Goal: Task Accomplishment & Management: Manage account settings

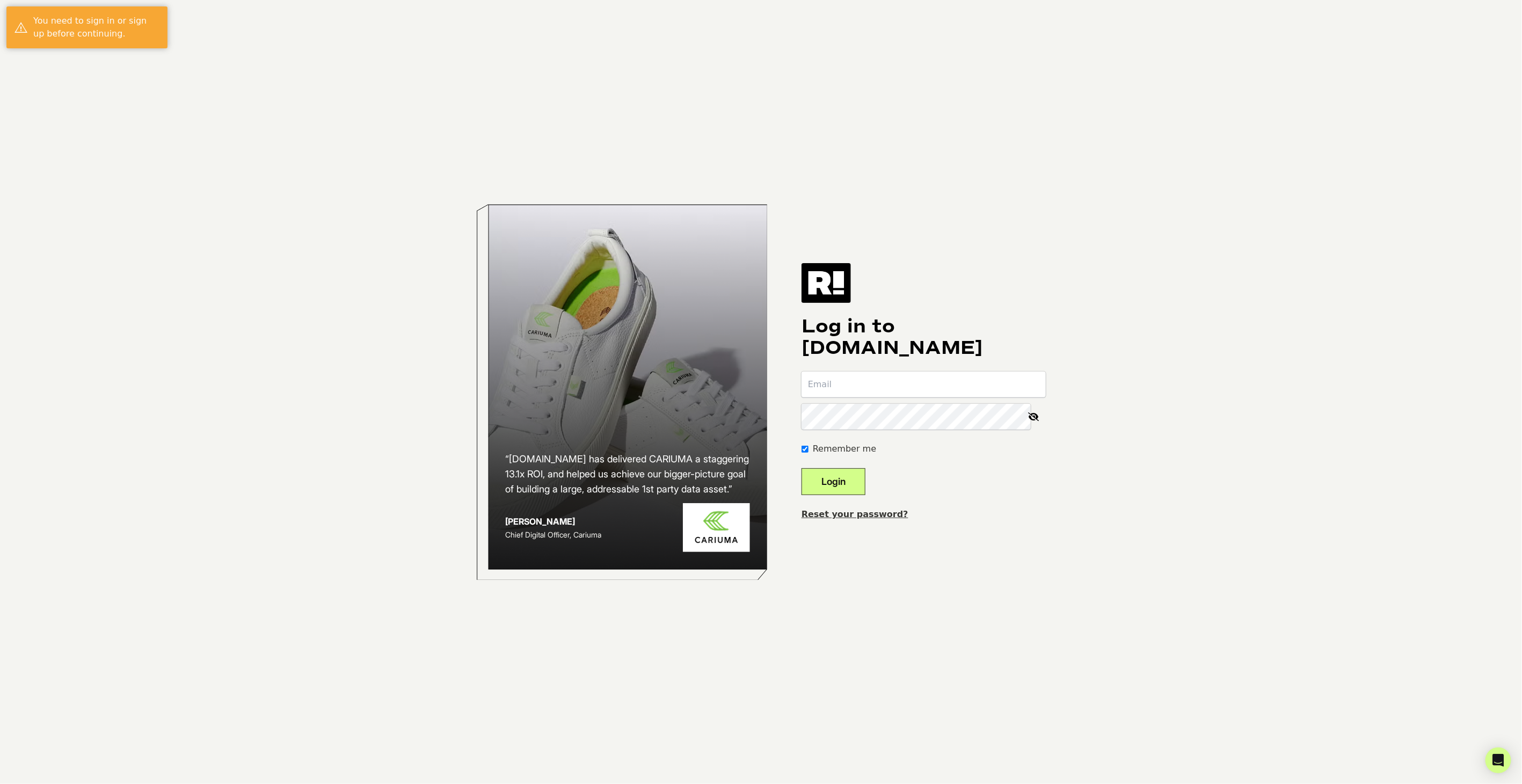
click at [875, 372] on input "email" at bounding box center [923, 384] width 244 height 26
type input "[EMAIL_ADDRESS][DOMAIN_NAME]"
click at [857, 473] on button "Login" at bounding box center [833, 481] width 64 height 26
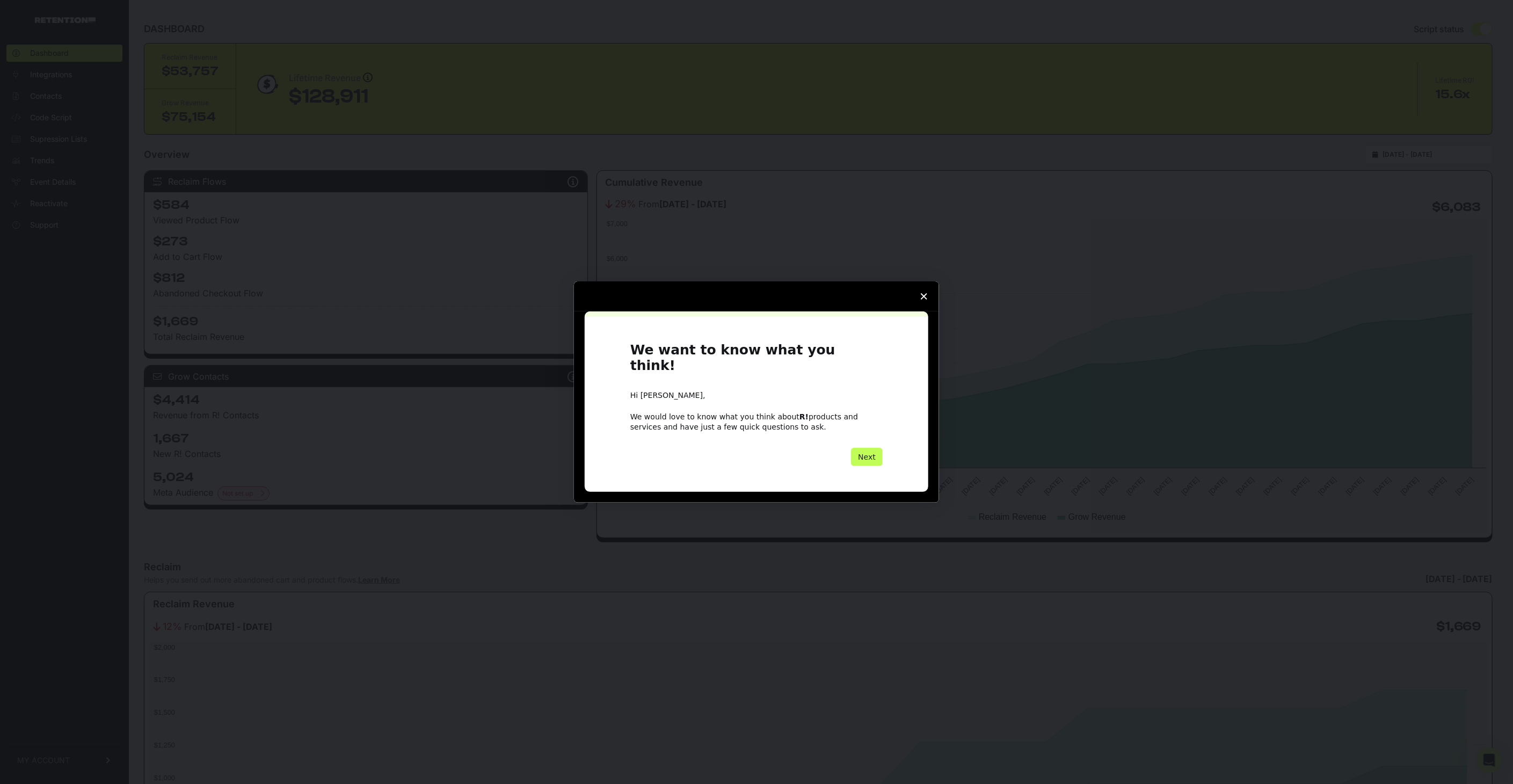
click at [870, 456] on button "Next" at bounding box center [866, 456] width 32 height 18
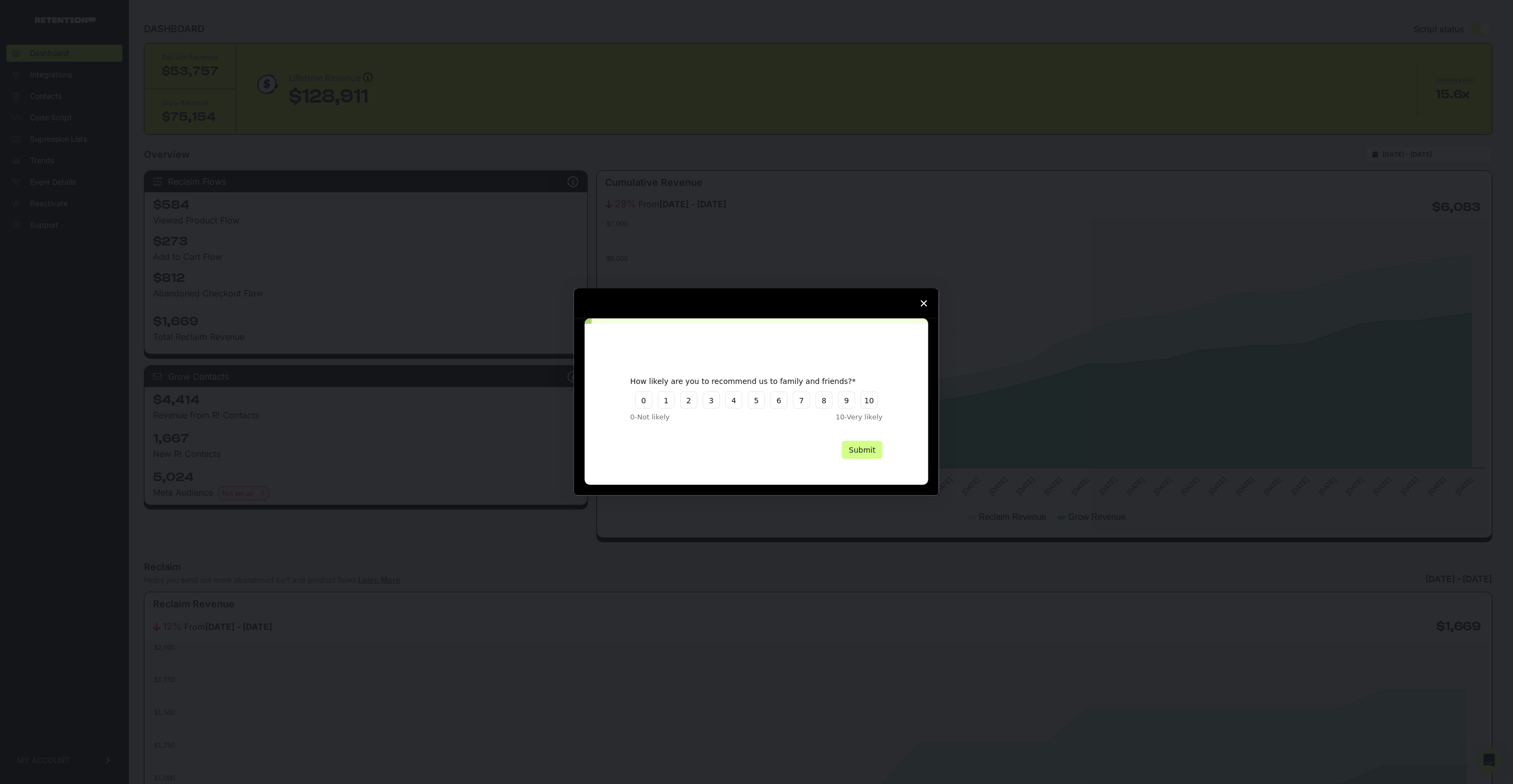
click at [923, 303] on polygon "Close survey" at bounding box center [924, 304] width 7 height 7
